Goal: Task Accomplishment & Management: Manage account settings

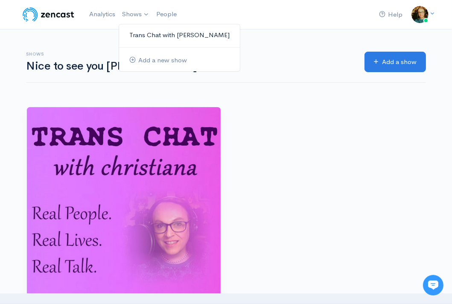
click at [146, 34] on link "Trans Chat with [PERSON_NAME]" at bounding box center [179, 35] width 121 height 15
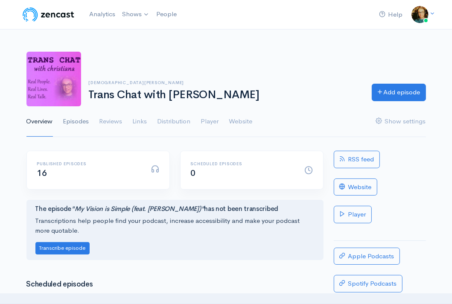
click at [81, 120] on link "Episodes" at bounding box center [76, 121] width 26 height 31
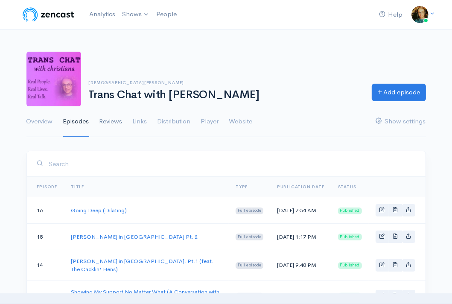
click at [113, 120] on link "Reviews" at bounding box center [110, 121] width 23 height 31
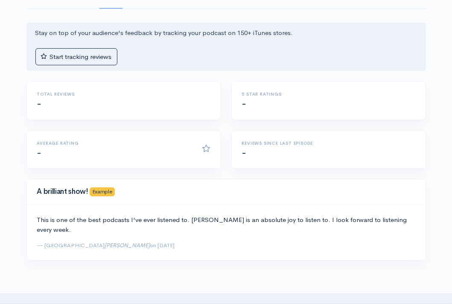
scroll to position [50, 0]
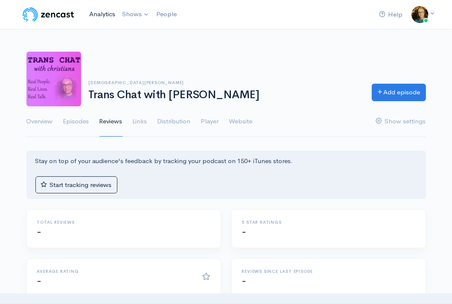
click at [107, 14] on link "Analytics" at bounding box center [102, 14] width 33 height 18
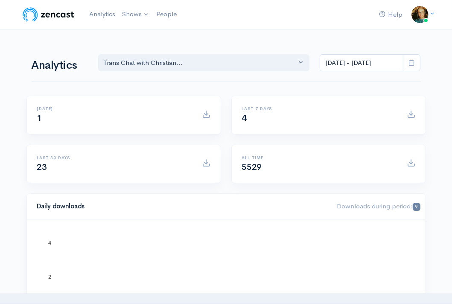
click at [415, 65] on span at bounding box center [411, 62] width 17 height 17
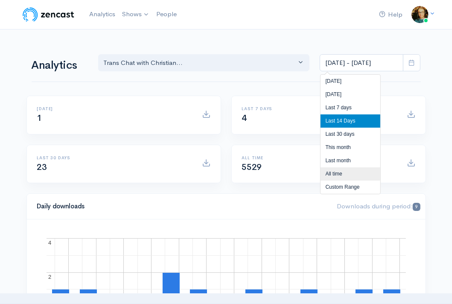
click at [339, 173] on li "All time" at bounding box center [350, 173] width 60 height 13
type input "[DATE] - [DATE]"
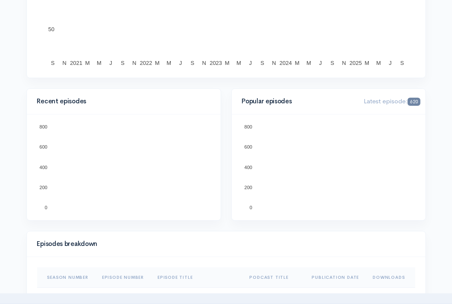
scroll to position [256, 0]
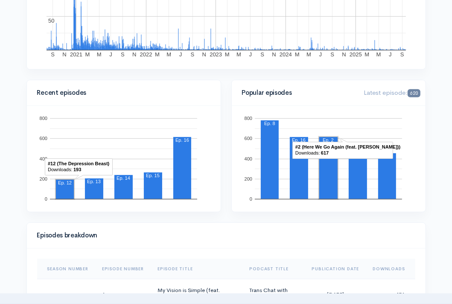
click at [324, 168] on rect "A chart." at bounding box center [328, 168] width 18 height 62
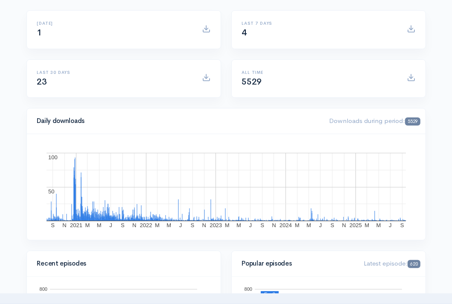
scroll to position [0, 0]
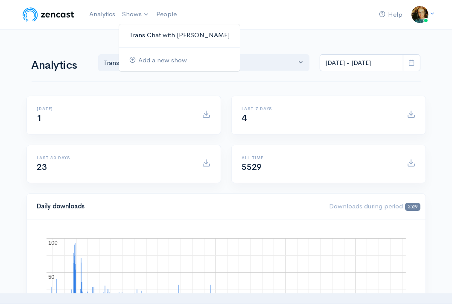
click at [152, 34] on link "Trans Chat with [PERSON_NAME]" at bounding box center [179, 35] width 121 height 15
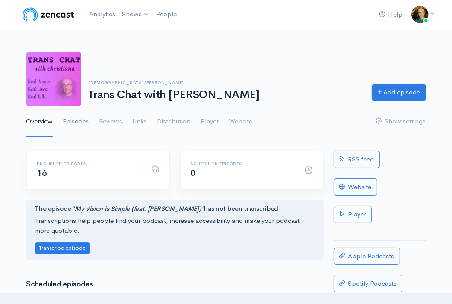
click at [72, 117] on link "Episodes" at bounding box center [76, 121] width 26 height 31
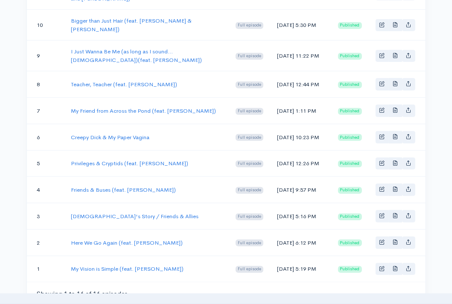
scroll to position [427, 0]
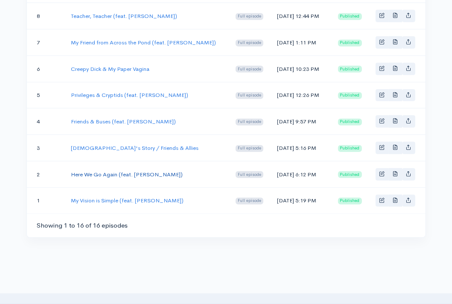
click at [132, 178] on link "Here We Go Again (feat. [PERSON_NAME])" at bounding box center [127, 174] width 112 height 7
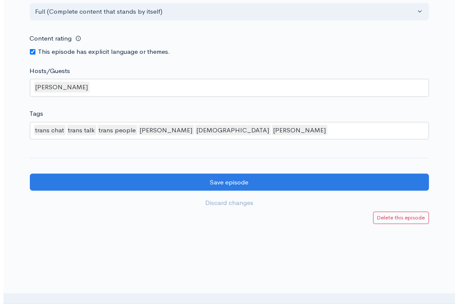
scroll to position [768, 0]
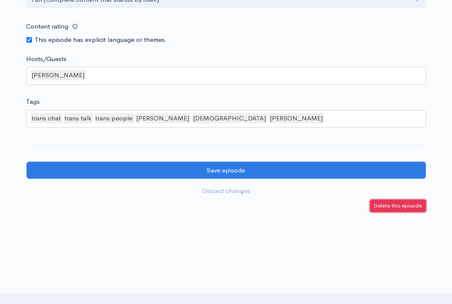
click at [396, 209] on small "Delete this episode" at bounding box center [398, 205] width 48 height 7
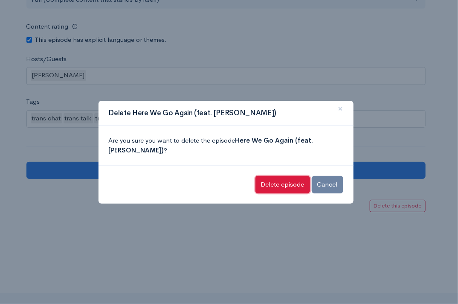
click at [282, 183] on input "Delete episode" at bounding box center [282, 184] width 55 height 17
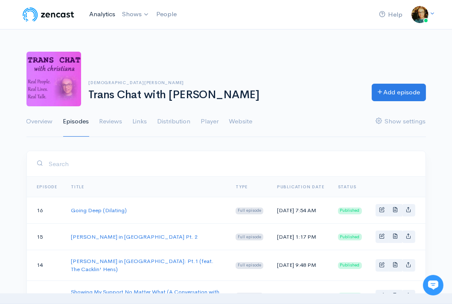
click at [106, 15] on link "Analytics" at bounding box center [102, 14] width 33 height 18
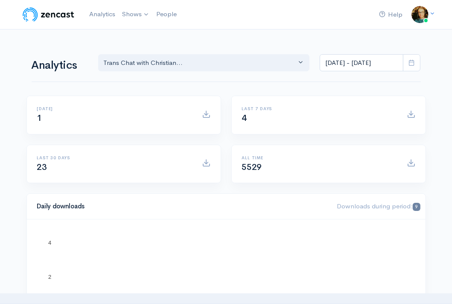
click at [412, 63] on icon at bounding box center [411, 62] width 6 height 6
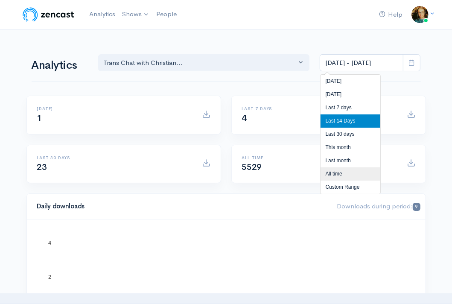
click at [348, 174] on li "All time" at bounding box center [350, 173] width 60 height 13
type input "[DATE] - [DATE]"
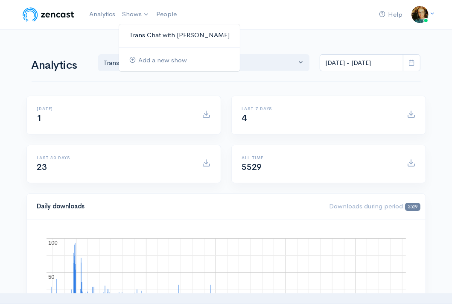
click at [140, 35] on link "Trans Chat with [PERSON_NAME]" at bounding box center [179, 35] width 121 height 15
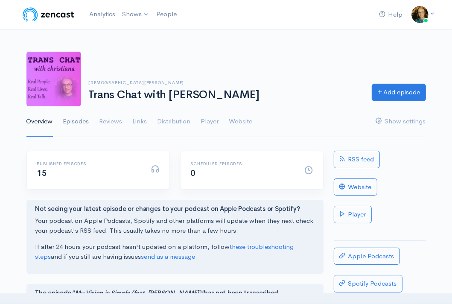
click at [83, 120] on link "Episodes" at bounding box center [76, 121] width 26 height 31
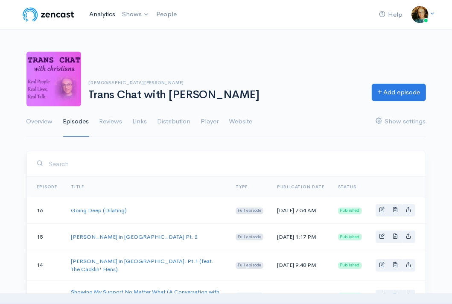
click at [110, 16] on link "Analytics" at bounding box center [102, 14] width 33 height 18
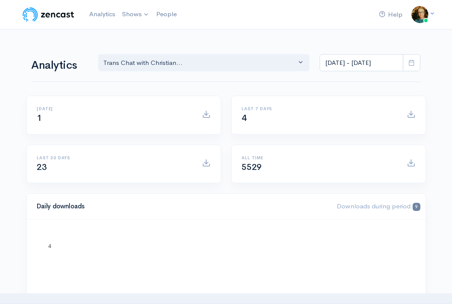
click at [411, 63] on icon at bounding box center [411, 62] width 6 height 6
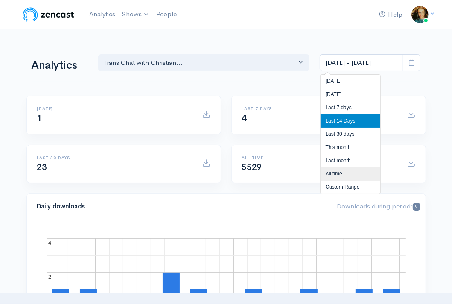
click at [343, 178] on li "All time" at bounding box center [350, 173] width 60 height 13
type input "[DATE] - [DATE]"
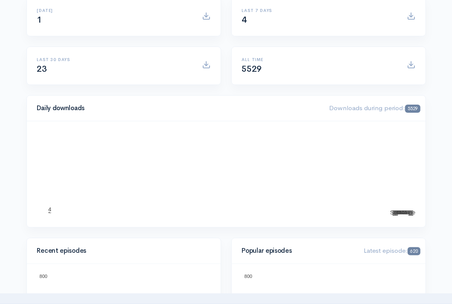
scroll to position [213, 0]
